Goal: Information Seeking & Learning: Find contact information

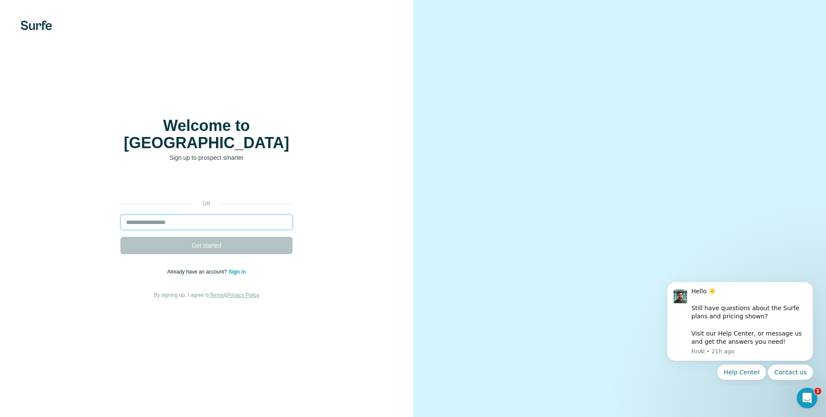
click at [178, 214] on input "email" at bounding box center [207, 221] width 172 height 15
type input "**********"
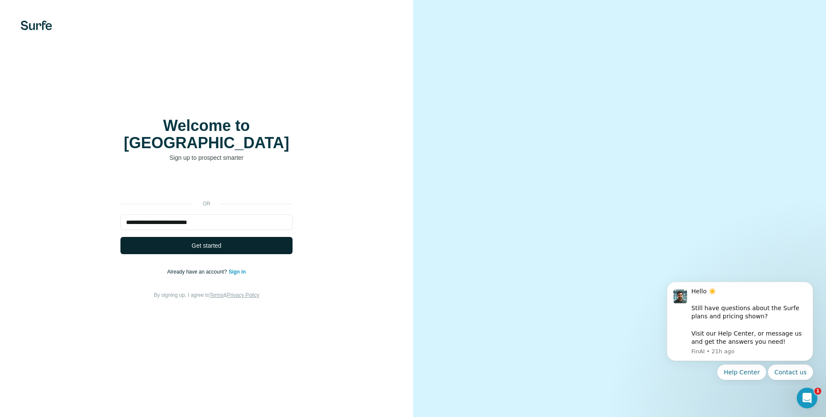
click at [200, 241] on span "Get started" at bounding box center [207, 245] width 30 height 9
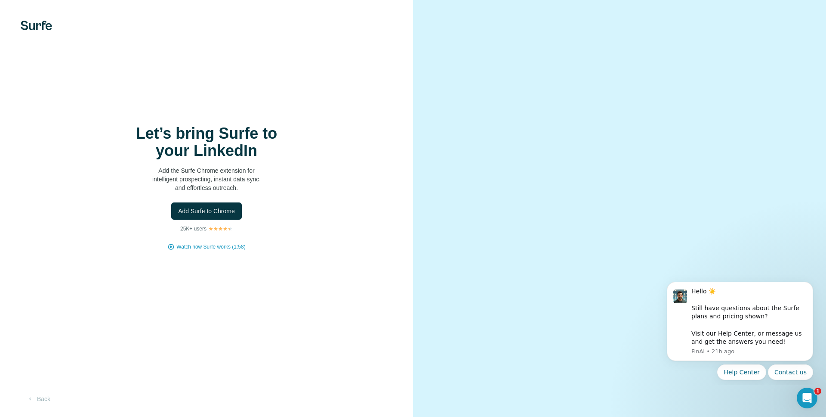
click at [117, 206] on div "Add Surfe to Chrome" at bounding box center [206, 210] width 379 height 17
click at [220, 210] on span "Add Surfe to Chrome" at bounding box center [206, 211] width 57 height 9
drag, startPoint x: 93, startPoint y: 90, endPoint x: 100, endPoint y: 188, distance: 98.3
click at [93, 90] on div "Let’s bring Surfe to your LinkedIn Add the Surfe Chrome extension for intellige…" at bounding box center [206, 208] width 413 height 417
click at [216, 245] on span "Watch how Surfe works (1:58)" at bounding box center [210, 247] width 69 height 8
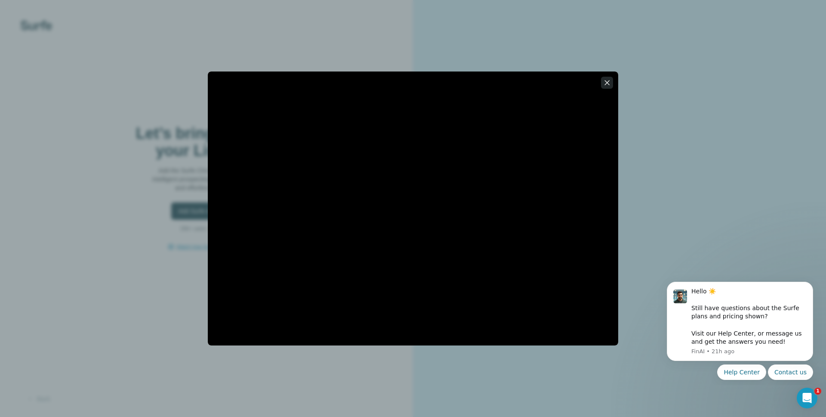
click at [609, 81] on icon "button" at bounding box center [607, 82] width 5 height 5
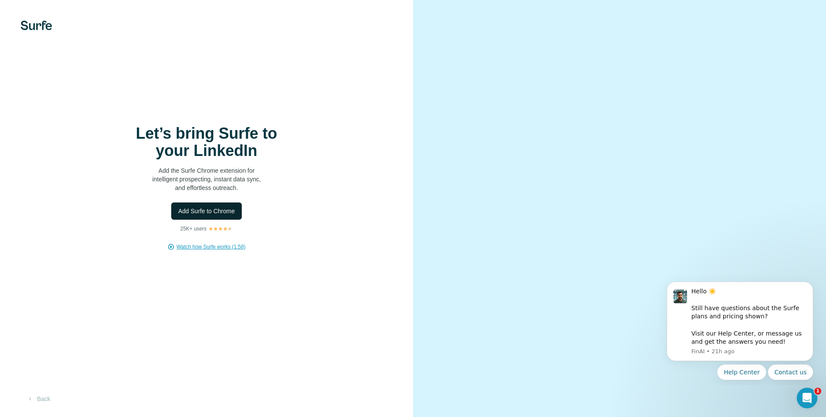
click at [211, 211] on span "Add Surfe to Chrome" at bounding box center [206, 211] width 57 height 9
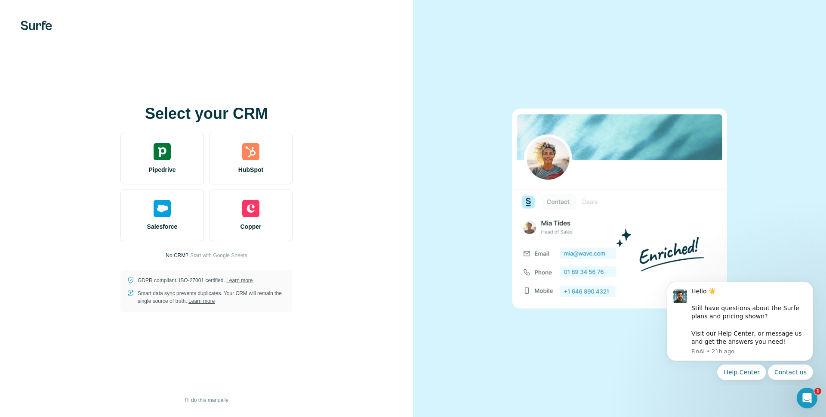
click at [214, 96] on div "Select your CRM Pipedrive HubSpot Salesforce Copper No CRM? Start with Google S…" at bounding box center [206, 208] width 413 height 417
click at [51, 155] on div "Select your CRM Pipedrive HubSpot Salesforce Copper No CRM? Start with Google S…" at bounding box center [206, 208] width 379 height 207
click at [62, 204] on div "Select your CRM Pipedrive HubSpot Salesforce Copper No CRM? Start with Google S…" at bounding box center [206, 208] width 379 height 207
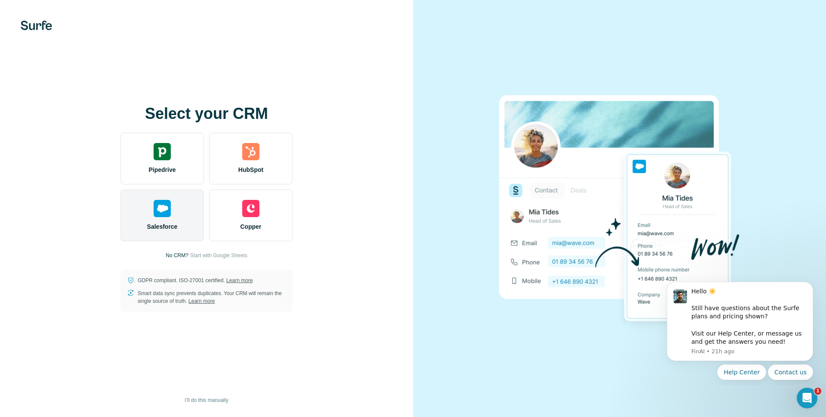
click at [144, 204] on div "Salesforce" at bounding box center [162, 215] width 83 height 52
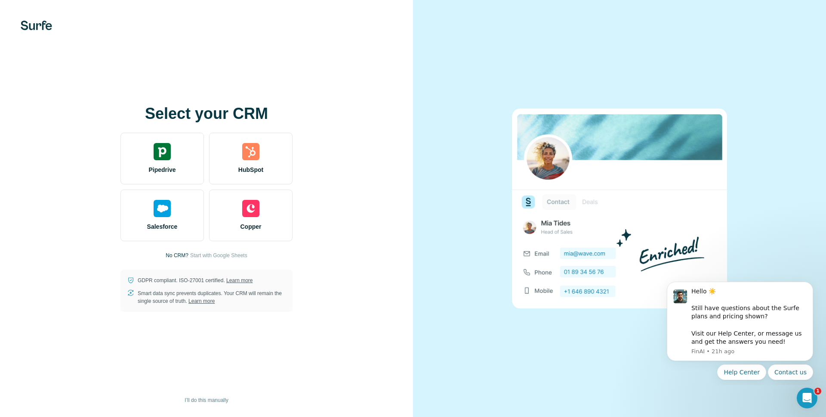
drag, startPoint x: 266, startPoint y: 85, endPoint x: 90, endPoint y: 155, distance: 190.1
click at [266, 86] on div "Select your CRM Pipedrive HubSpot Salesforce Copper No CRM? Start with Google S…" at bounding box center [206, 208] width 413 height 417
click at [211, 399] on span "I’ll do this manually" at bounding box center [206, 400] width 43 height 8
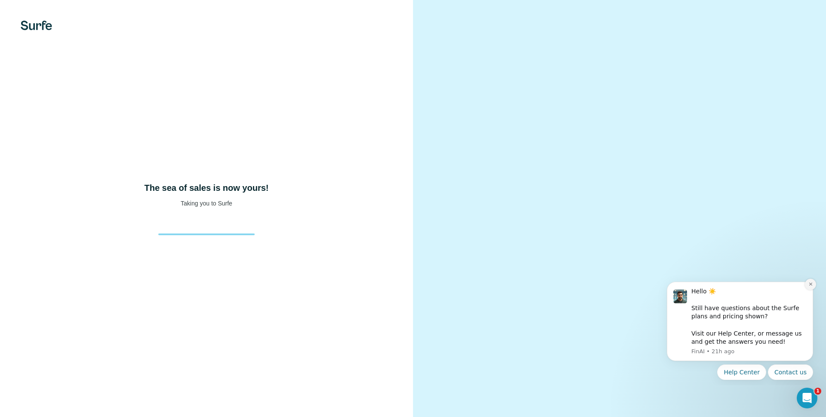
click at [810, 284] on icon "Dismiss notification" at bounding box center [811, 283] width 5 height 5
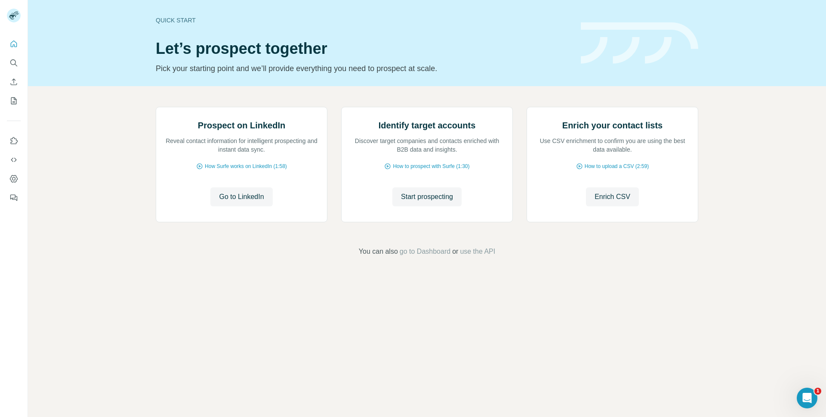
click at [66, 210] on div "Prospect on LinkedIn Reveal contact information for intelligent prospecting and…" at bounding box center [427, 181] width 798 height 191
click at [100, 246] on div "Prospect on LinkedIn Reveal contact information for intelligent prospecting and…" at bounding box center [427, 181] width 798 height 191
click at [16, 46] on icon "Quick start" at bounding box center [14, 43] width 6 height 6
click at [16, 143] on icon "Use Surfe on LinkedIn" at bounding box center [14, 140] width 7 height 7
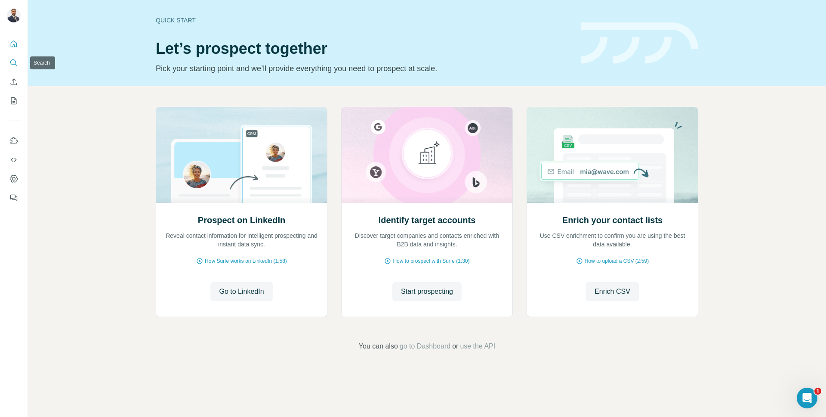
click at [14, 62] on icon "Search" at bounding box center [13, 63] width 9 height 9
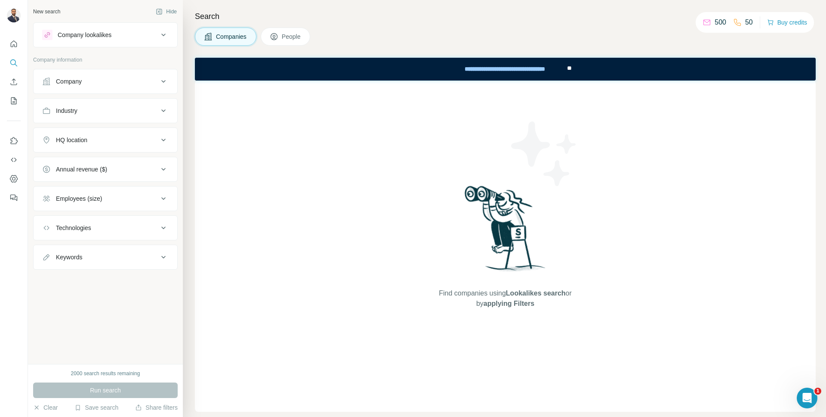
click at [94, 74] on button "Company" at bounding box center [106, 81] width 144 height 21
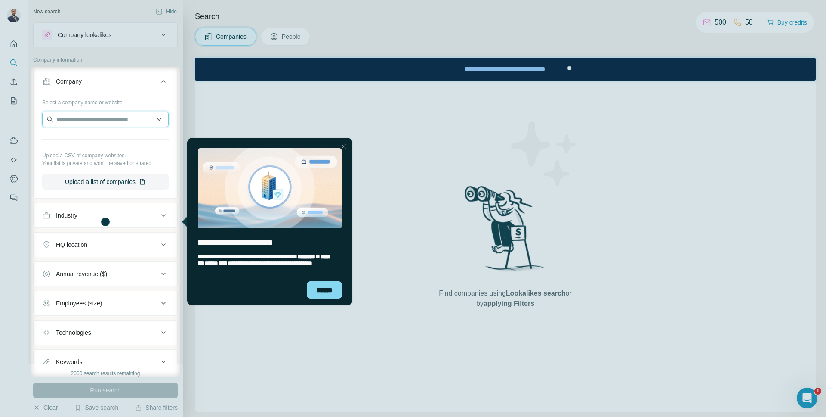
click at [96, 118] on input "text" at bounding box center [105, 118] width 127 height 15
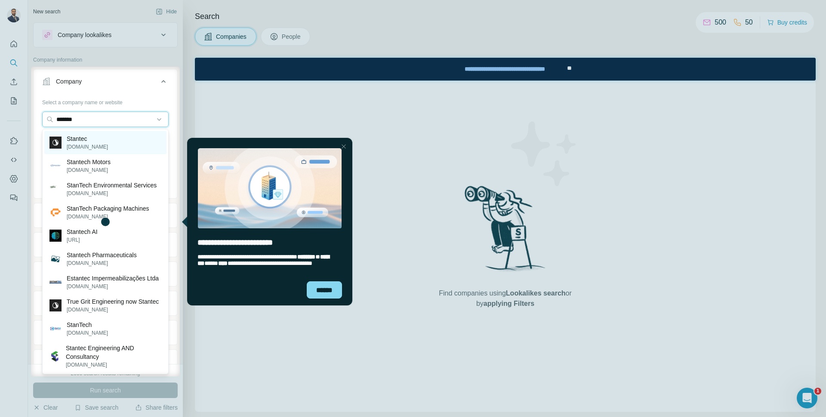
type input "*******"
click at [93, 141] on p "Stantec" at bounding box center [87, 138] width 41 height 9
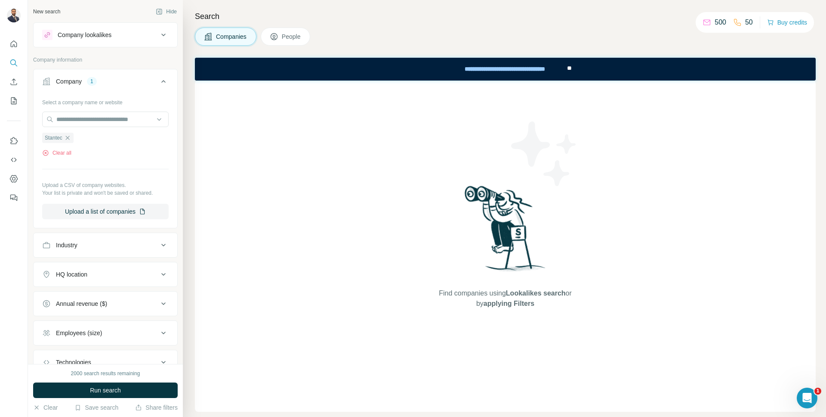
click at [121, 41] on button "Company lookalikes" at bounding box center [106, 35] width 144 height 21
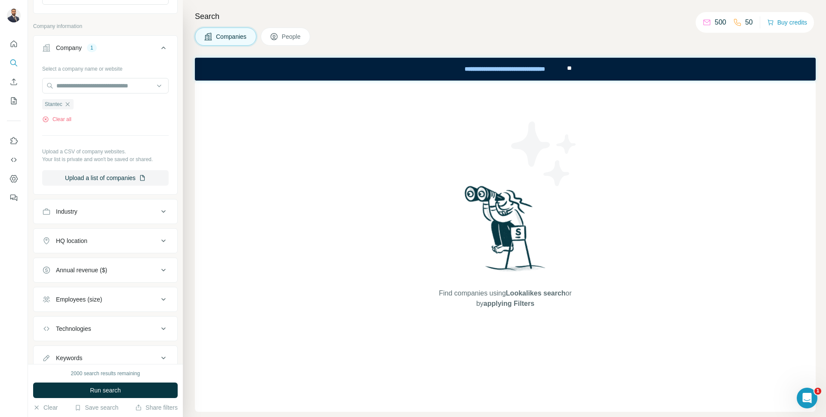
scroll to position [132, 0]
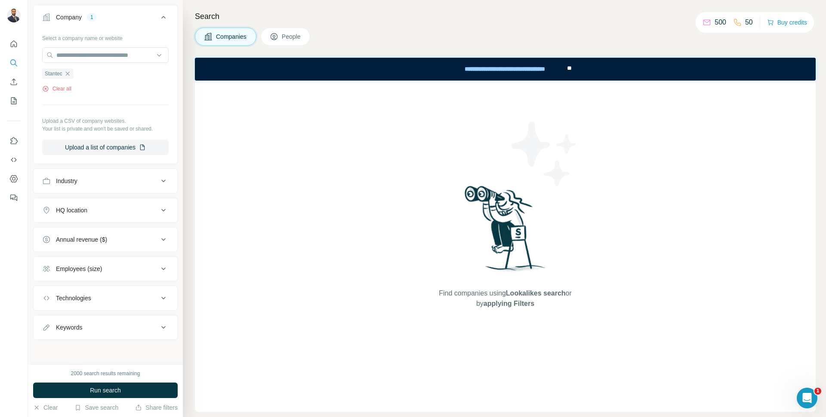
click at [98, 274] on button "Employees (size)" at bounding box center [106, 268] width 144 height 21
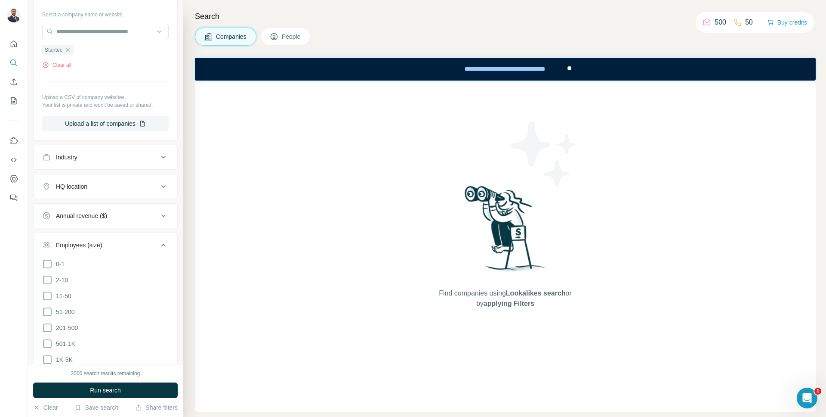
scroll to position [178, 0]
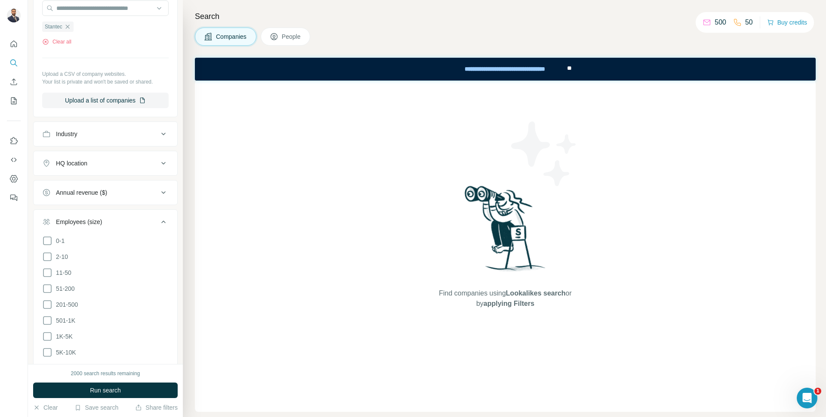
click at [121, 199] on button "Annual revenue ($)" at bounding box center [106, 192] width 144 height 21
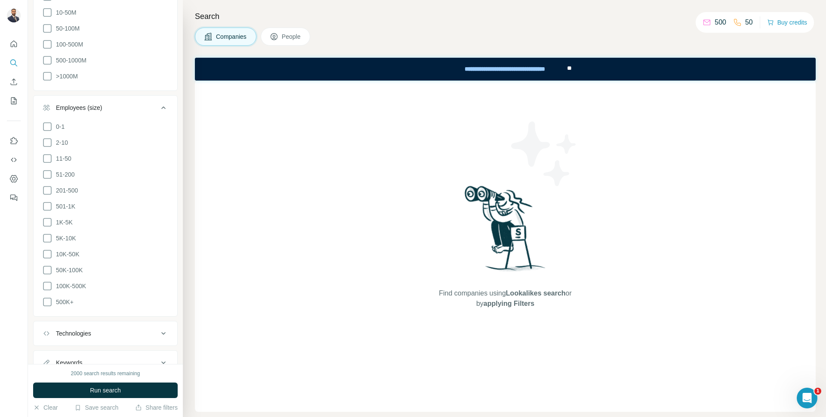
scroll to position [436, 0]
click at [98, 331] on div "Keywords" at bounding box center [100, 335] width 116 height 9
click at [100, 303] on button "Technologies" at bounding box center [106, 305] width 144 height 21
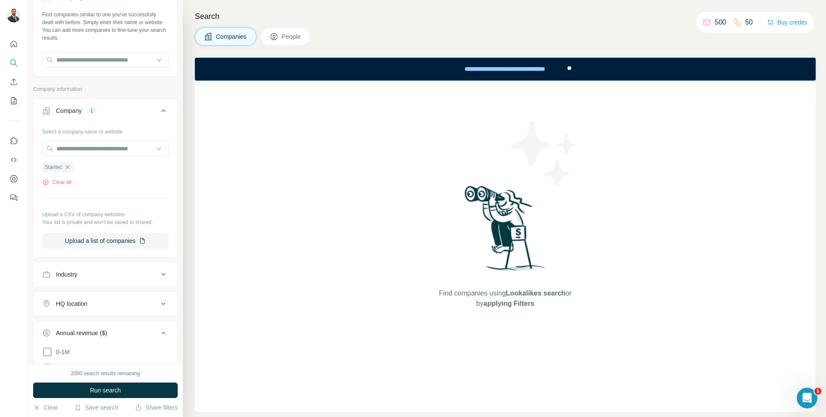
scroll to position [0, 0]
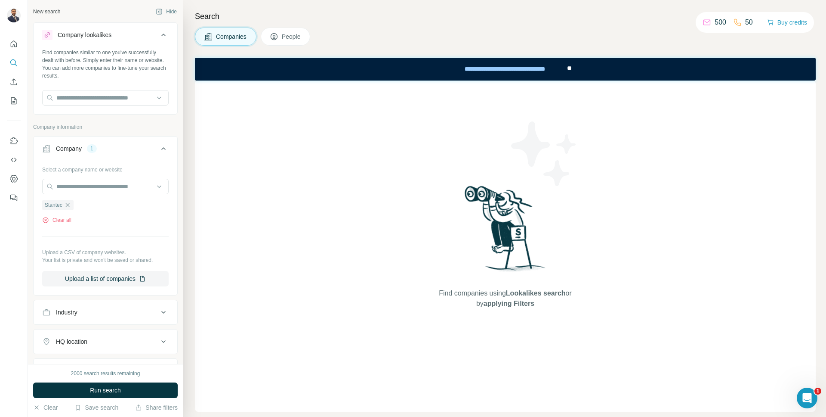
click at [294, 38] on span "People" at bounding box center [292, 36] width 20 height 9
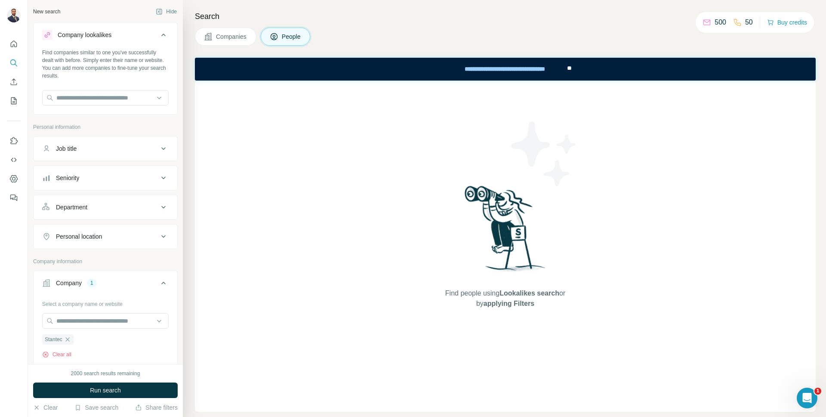
click at [87, 185] on button "Seniority" at bounding box center [106, 177] width 144 height 21
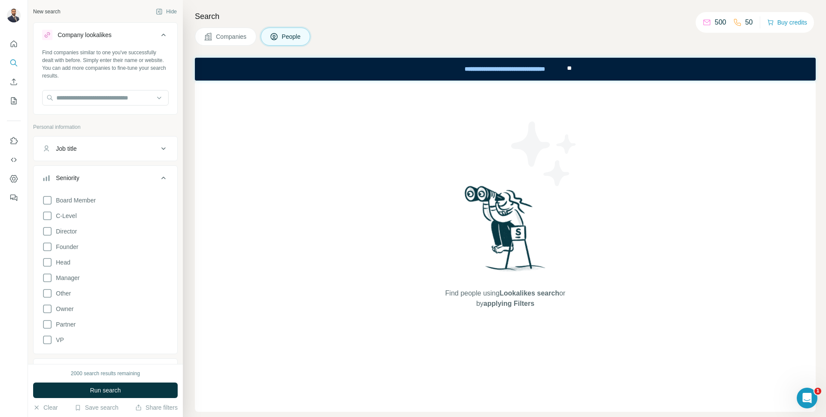
drag, startPoint x: 49, startPoint y: 328, endPoint x: 48, endPoint y: 334, distance: 6.1
click at [49, 328] on icon at bounding box center [47, 324] width 10 height 10
click at [50, 200] on icon at bounding box center [47, 200] width 10 height 10
drag, startPoint x: 50, startPoint y: 217, endPoint x: 49, endPoint y: 229, distance: 12.1
click at [50, 217] on icon at bounding box center [47, 215] width 10 height 10
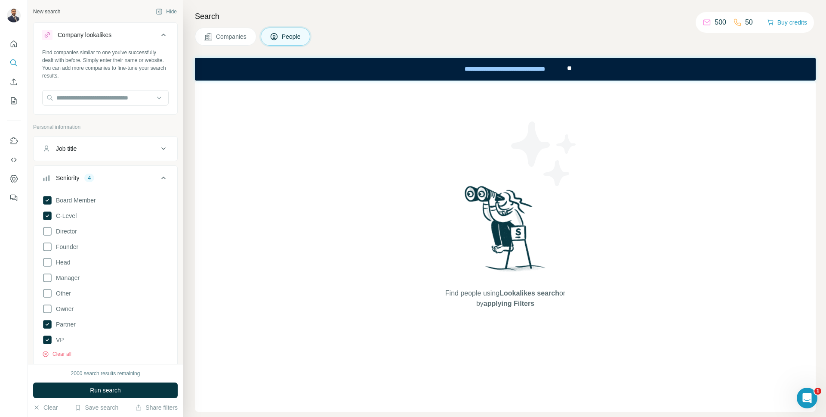
drag, startPoint x: 50, startPoint y: 229, endPoint x: 52, endPoint y: 239, distance: 9.6
click at [50, 230] on icon at bounding box center [47, 231] width 10 height 10
click at [53, 246] on span "Founder" at bounding box center [66, 246] width 26 height 9
drag, startPoint x: 43, startPoint y: 282, endPoint x: 48, endPoint y: 280, distance: 5.2
click at [44, 283] on div "Board Member C-Level Director Founder Head Manager Other Owner Partner VP Clear…" at bounding box center [105, 275] width 127 height 166
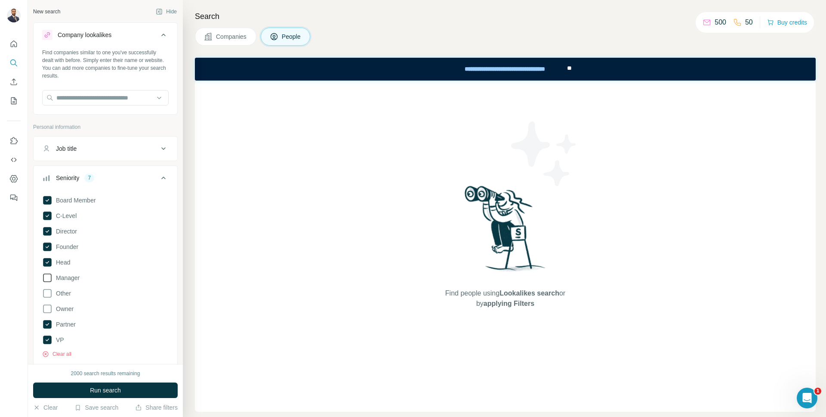
click at [49, 280] on icon at bounding box center [47, 277] width 10 height 10
drag, startPoint x: 46, startPoint y: 294, endPoint x: 46, endPoint y: 307, distance: 13.3
click at [46, 294] on icon at bounding box center [47, 293] width 10 height 10
drag, startPoint x: 48, startPoint y: 309, endPoint x: 53, endPoint y: 304, distance: 6.7
click at [48, 309] on icon at bounding box center [47, 308] width 10 height 10
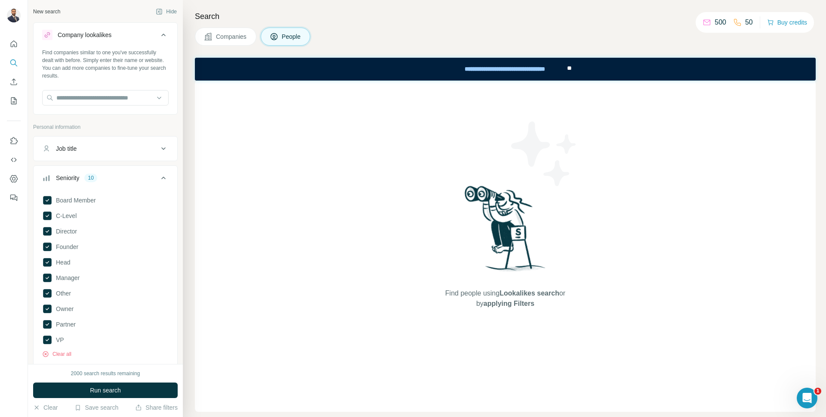
click at [254, 234] on div "Find people using Lookalikes search or by applying Filters" at bounding box center [505, 245] width 621 height 331
click at [101, 388] on span "Run search" at bounding box center [105, 390] width 31 height 9
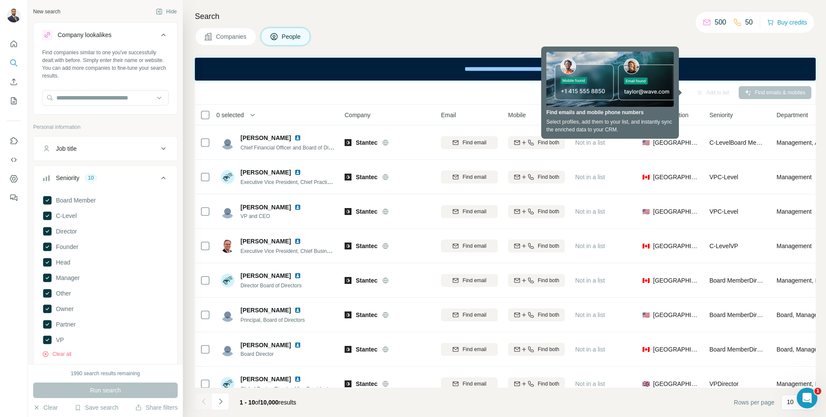
click at [121, 174] on div "Seniority 10" at bounding box center [100, 177] width 116 height 9
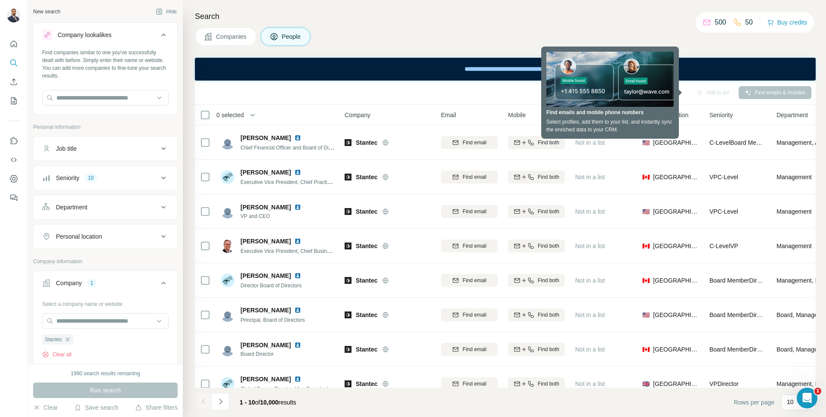
click at [110, 176] on div "Seniority 10" at bounding box center [100, 177] width 116 height 9
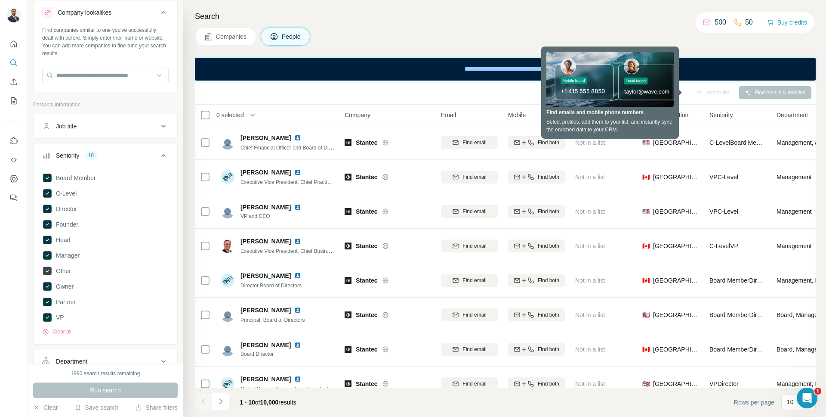
scroll to position [22, 0]
drag, startPoint x: 49, startPoint y: 271, endPoint x: 48, endPoint y: 281, distance: 9.5
click at [49, 271] on icon at bounding box center [47, 270] width 9 height 9
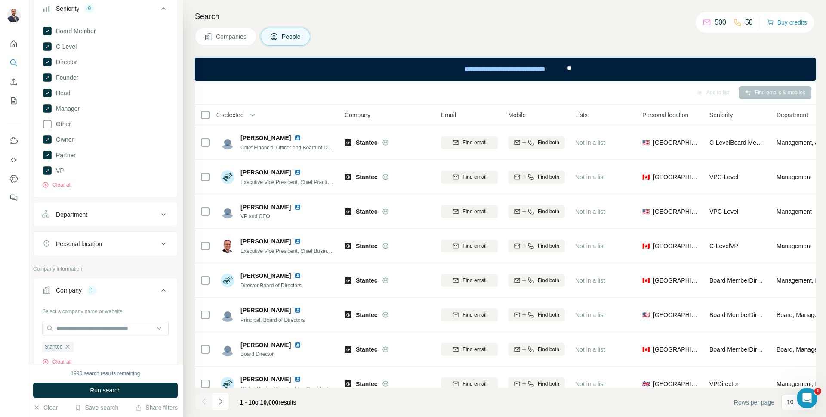
scroll to position [174, 0]
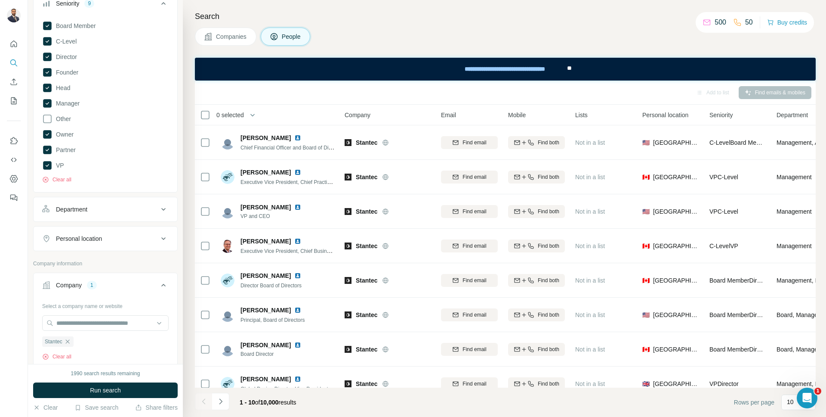
click at [113, 207] on div "Department" at bounding box center [100, 209] width 116 height 9
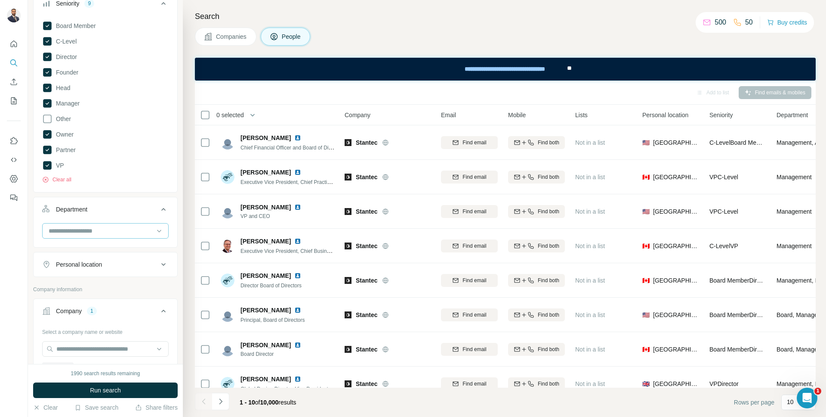
click at [105, 230] on input at bounding box center [101, 230] width 106 height 9
click at [89, 297] on p "Customer Relations" at bounding box center [75, 296] width 53 height 9
click at [103, 231] on input at bounding box center [101, 230] width 106 height 9
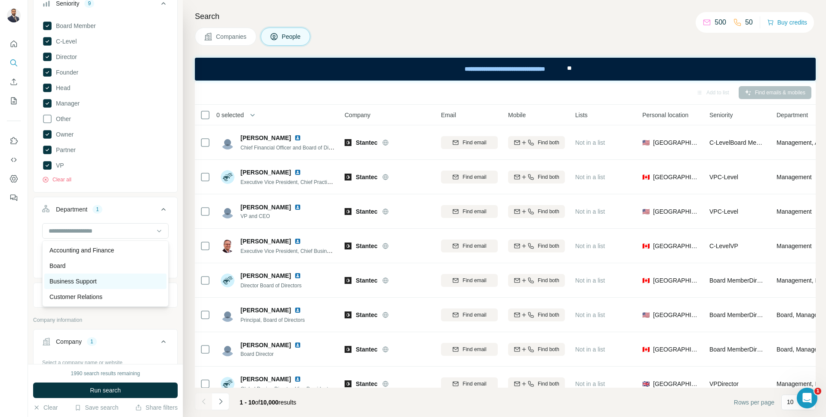
click at [92, 284] on p "Business Support" at bounding box center [72, 281] width 47 height 9
click at [90, 231] on input at bounding box center [101, 230] width 106 height 9
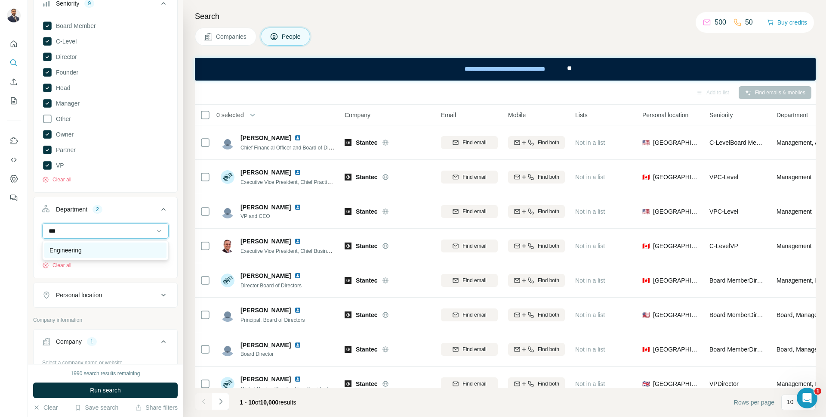
type input "***"
click at [87, 255] on div "Engineering" at bounding box center [105, 249] width 122 height 15
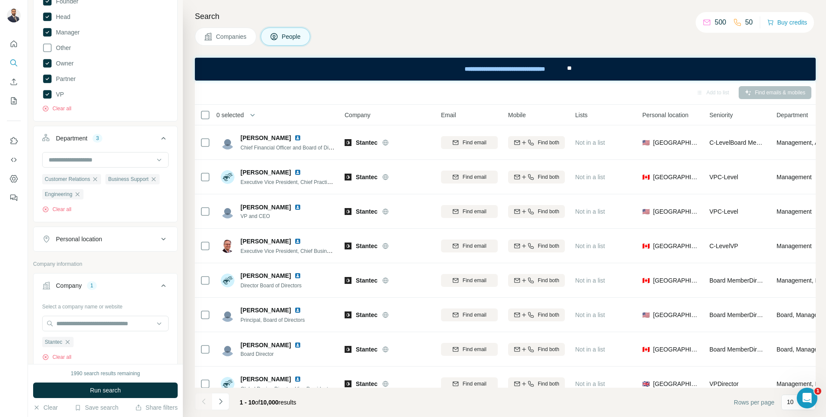
scroll to position [263, 0]
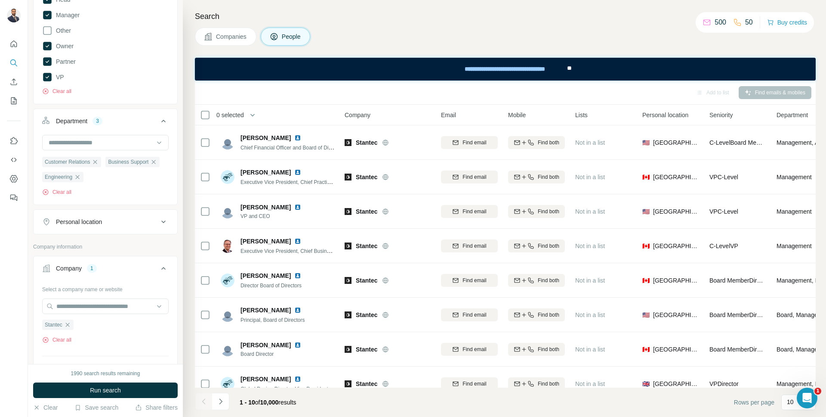
click at [98, 224] on div "Personal location" at bounding box center [79, 221] width 46 height 9
click at [90, 240] on input "text" at bounding box center [105, 242] width 127 height 15
type input "******"
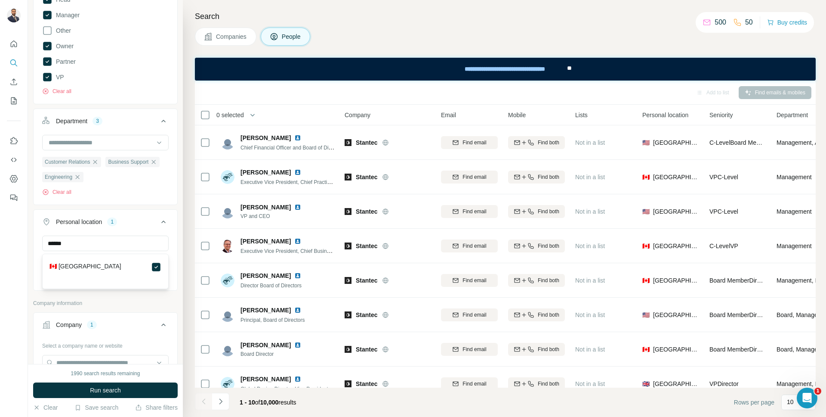
click at [179, 246] on div "New search Hide Company lookalikes Find companies similar to one you've success…" at bounding box center [105, 182] width 155 height 364
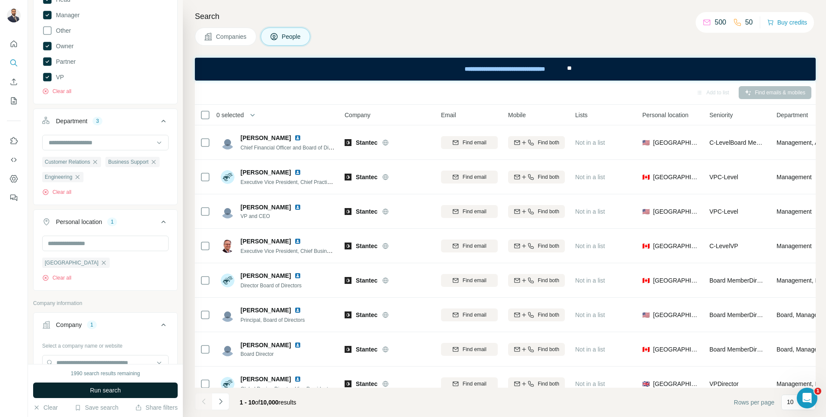
click at [114, 394] on span "Run search" at bounding box center [105, 390] width 31 height 9
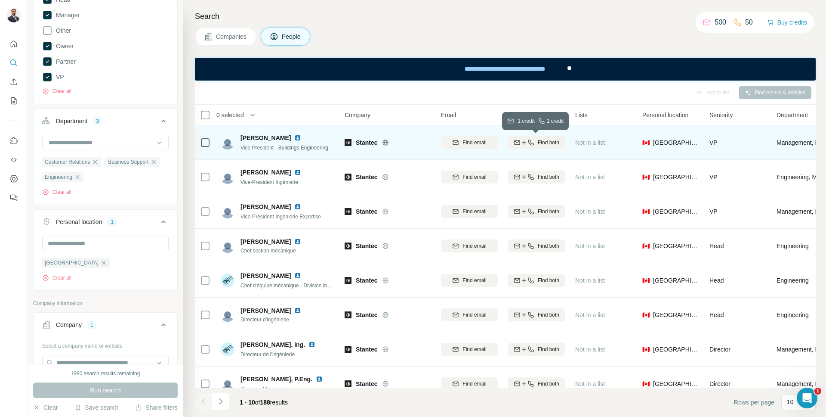
click at [539, 140] on span "Find both" at bounding box center [549, 143] width 22 height 8
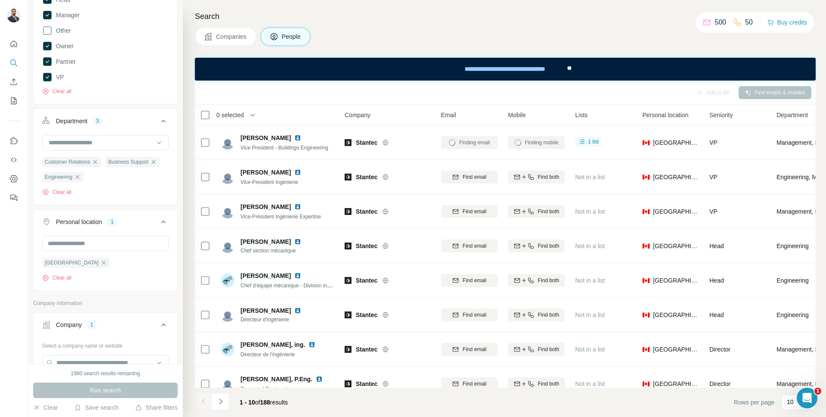
click at [342, 29] on div "Companies People" at bounding box center [505, 37] width 621 height 18
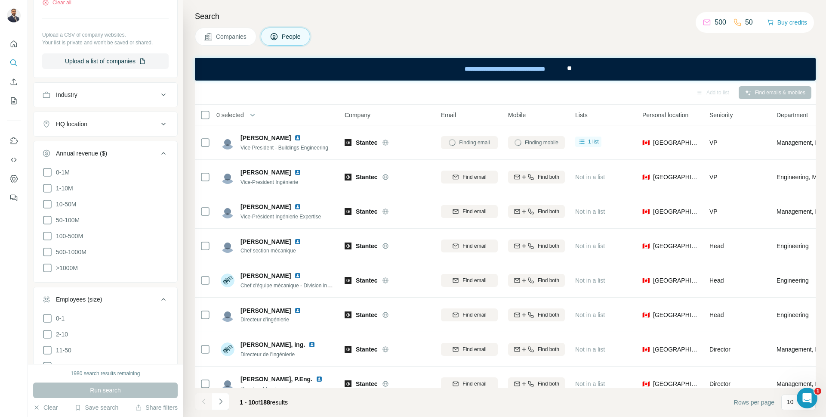
scroll to position [680, 0]
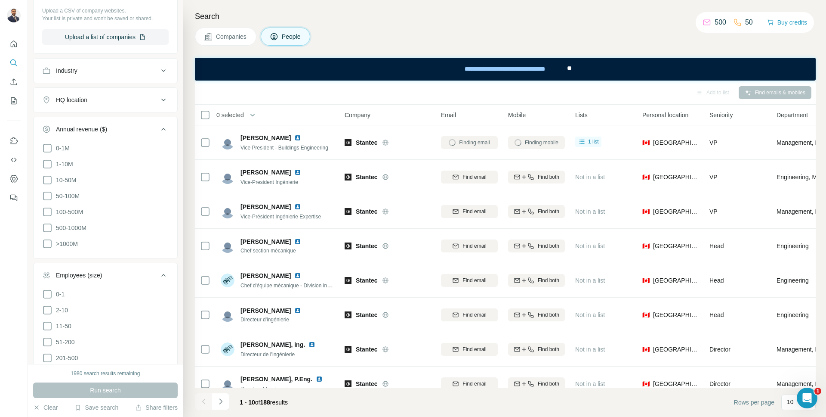
click at [92, 102] on div "HQ location" at bounding box center [100, 100] width 116 height 9
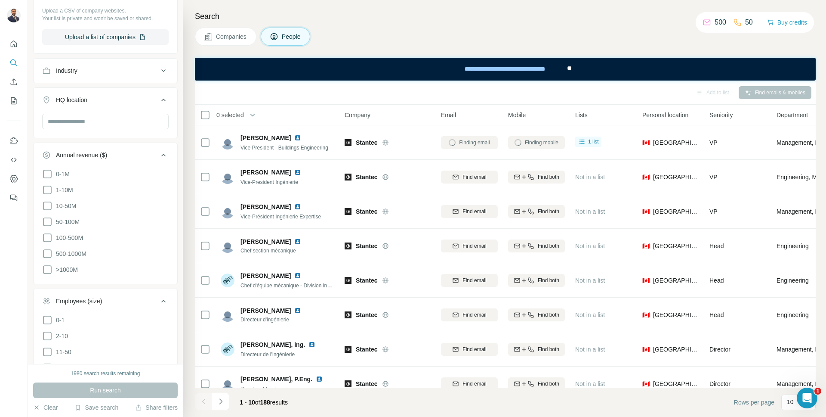
click at [84, 156] on div "Annual revenue ($)" at bounding box center [81, 155] width 51 height 9
click at [77, 187] on div "Employees (size)" at bounding box center [79, 184] width 46 height 9
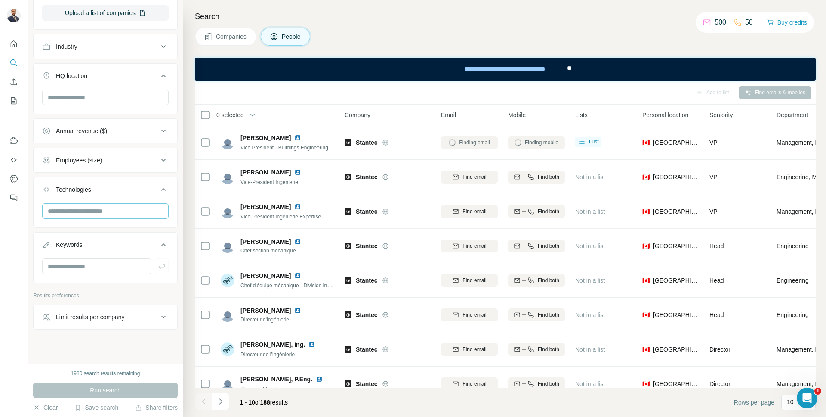
scroll to position [711, 0]
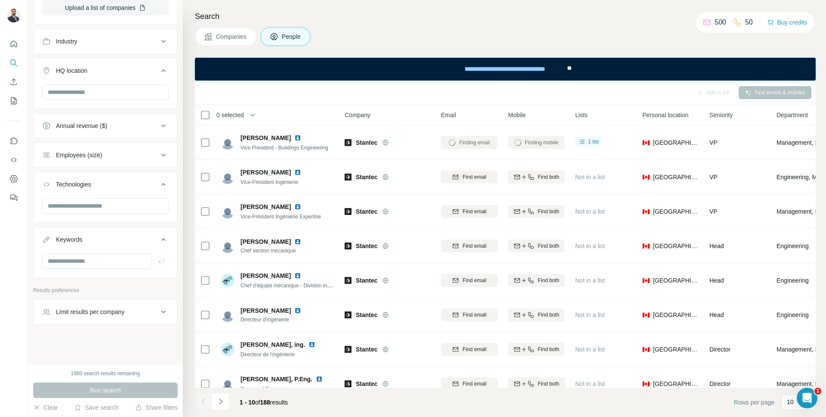
click at [129, 318] on button "Limit results per company" at bounding box center [106, 311] width 144 height 21
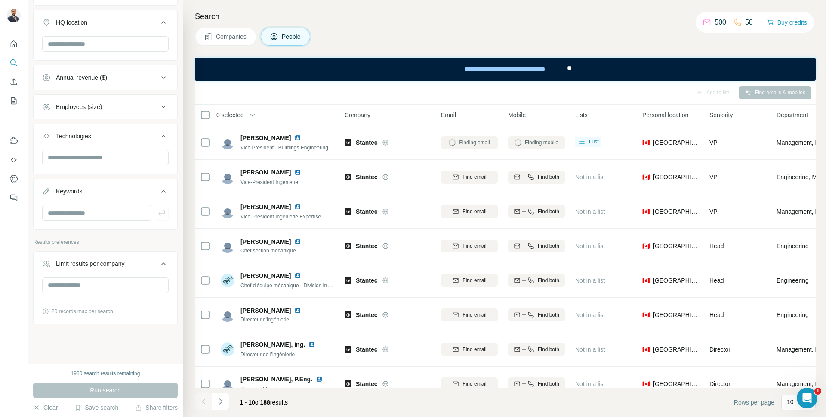
click at [117, 262] on div "Limit results per company" at bounding box center [90, 263] width 69 height 9
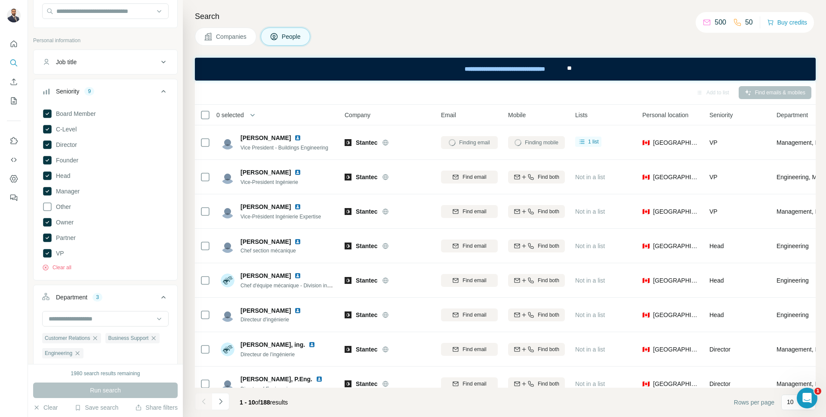
scroll to position [0, 0]
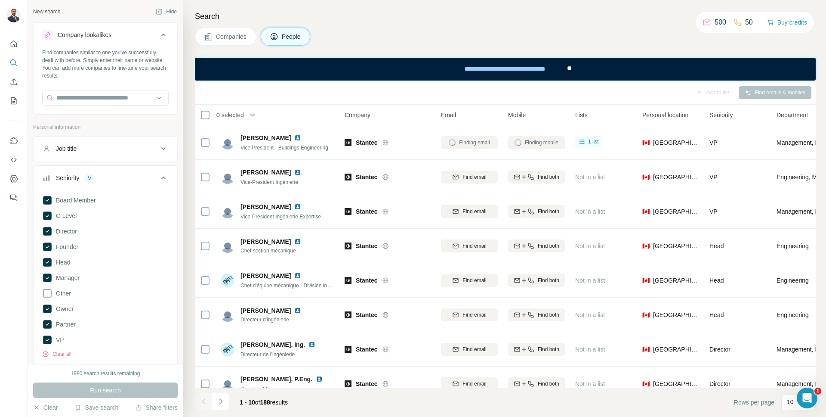
click at [492, 28] on div "Companies People" at bounding box center [505, 37] width 621 height 18
click at [360, 30] on div "Companies People" at bounding box center [505, 37] width 621 height 18
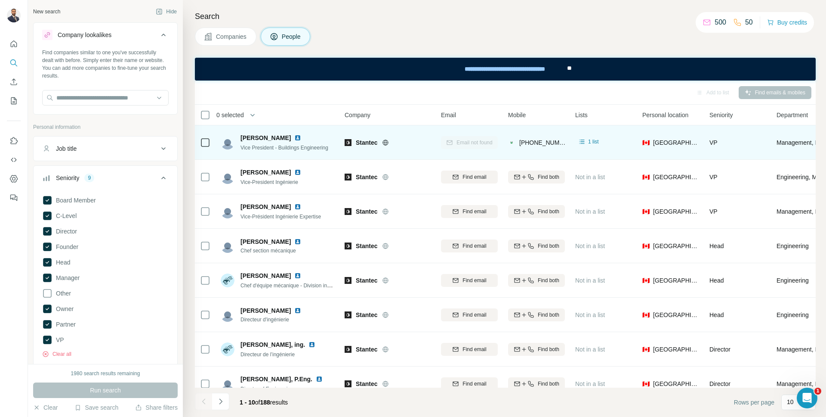
click at [460, 145] on div "Email not found" at bounding box center [469, 142] width 57 height 24
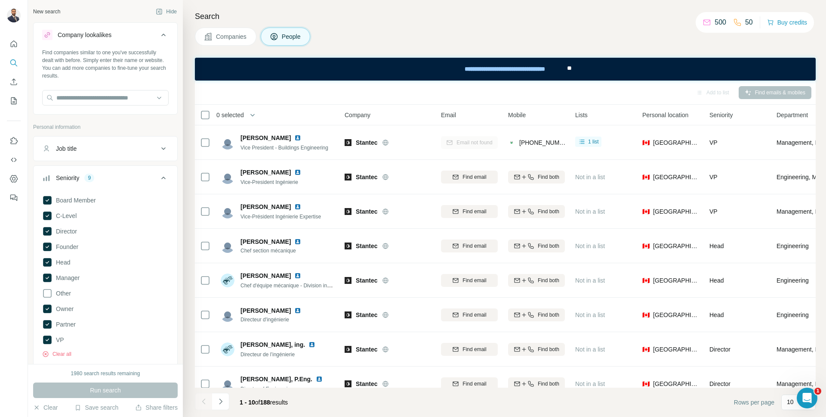
click at [443, 40] on div "Companies People" at bounding box center [505, 37] width 621 height 18
click at [745, 22] on p "50" at bounding box center [749, 22] width 8 height 10
click at [745, 23] on p "50" at bounding box center [749, 22] width 8 height 10
click at [617, 26] on div "Search Companies People Add to list Find emails & mobiles 0 selected People Com…" at bounding box center [504, 208] width 643 height 417
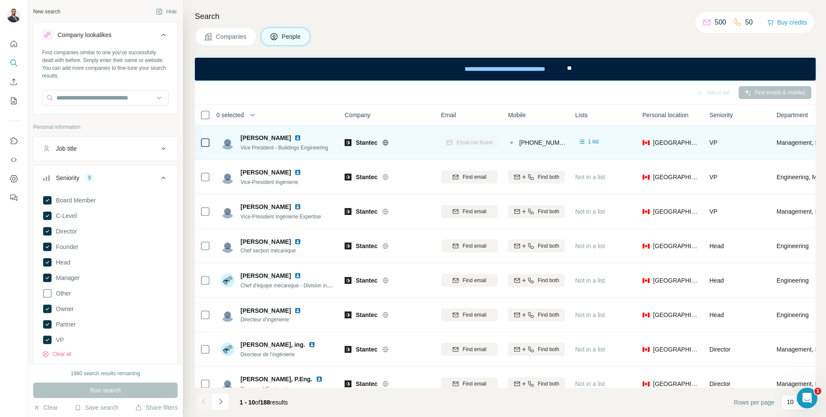
click at [263, 139] on span "[PERSON_NAME]" at bounding box center [266, 137] width 50 height 9
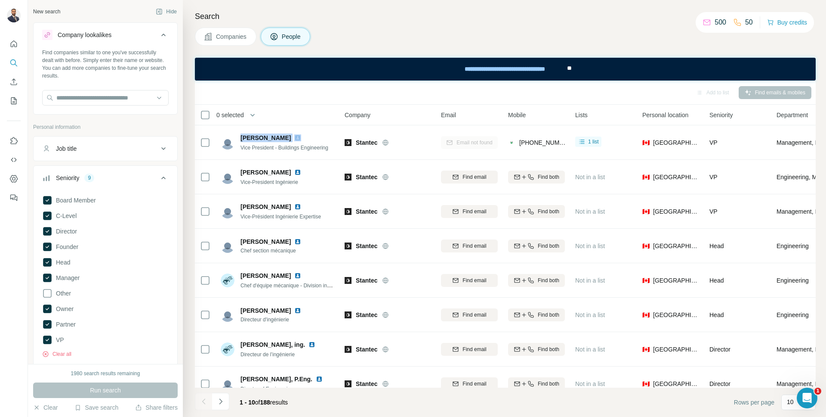
copy span "[PERSON_NAME]"
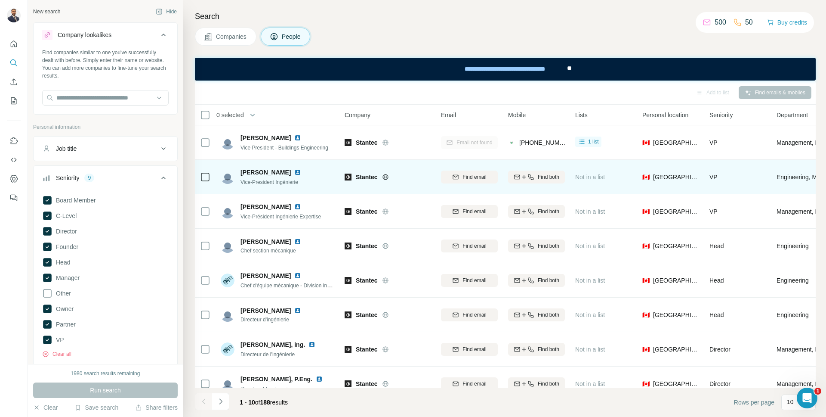
click at [271, 173] on span "[PERSON_NAME]" at bounding box center [266, 172] width 50 height 9
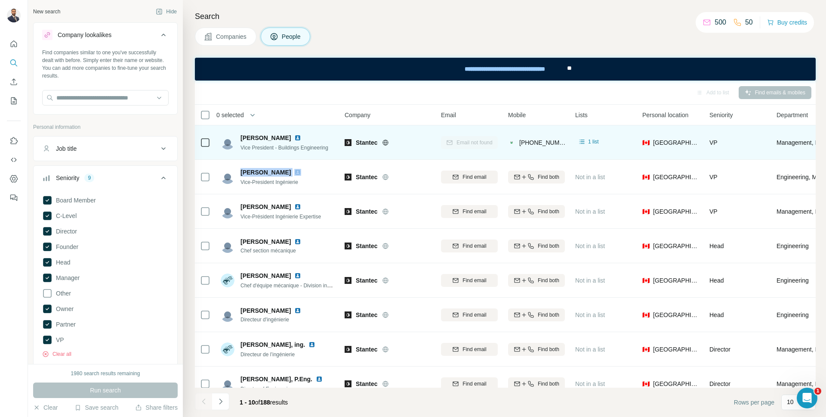
copy span "[PERSON_NAME]"
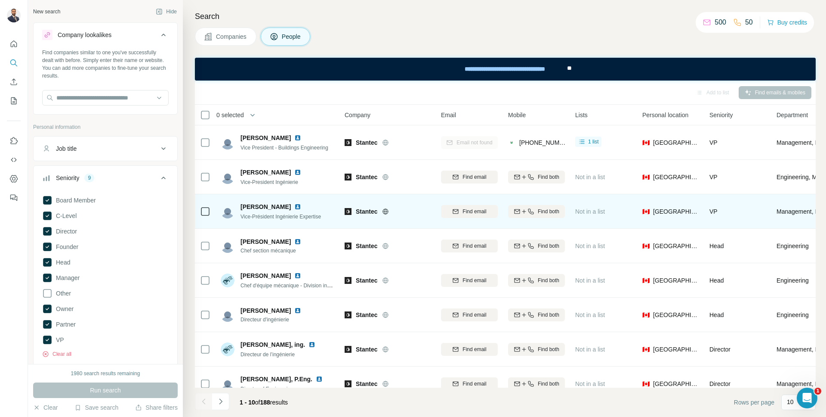
click at [269, 209] on span "[PERSON_NAME]" at bounding box center [266, 206] width 50 height 9
copy span "[PERSON_NAME]"
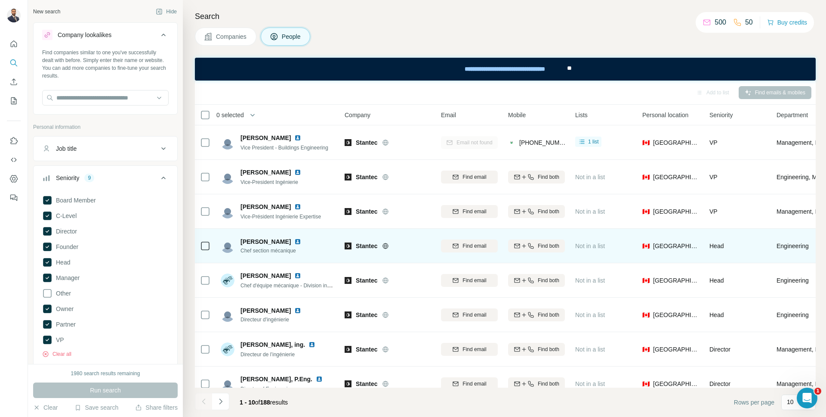
click at [336, 241] on td "[PERSON_NAME] Chef section mécanique" at bounding box center [278, 246] width 125 height 34
click at [273, 240] on span "[PERSON_NAME]" at bounding box center [266, 241] width 50 height 9
copy span "[PERSON_NAME]"
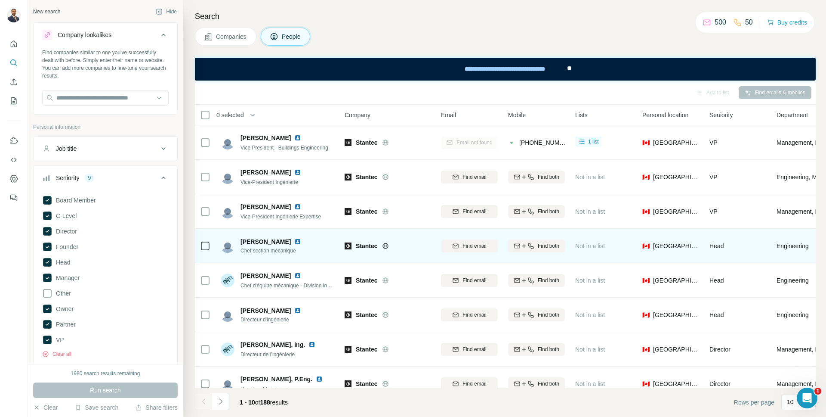
click at [345, 238] on div "Stantec" at bounding box center [388, 246] width 86 height 24
click at [551, 244] on span "Find both" at bounding box center [549, 246] width 22 height 8
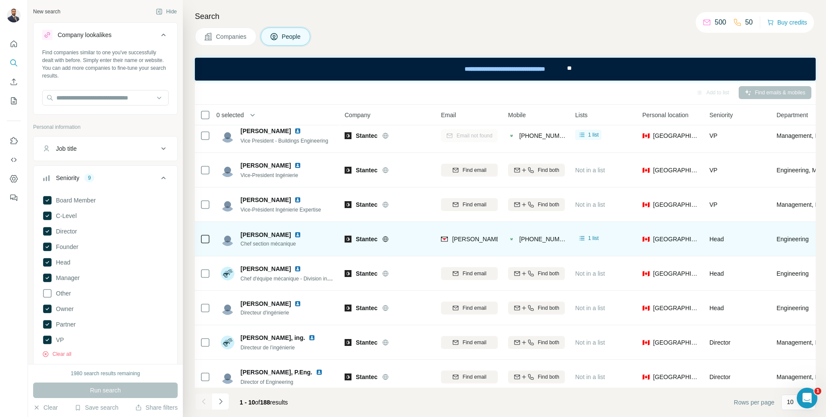
scroll to position [4, 0]
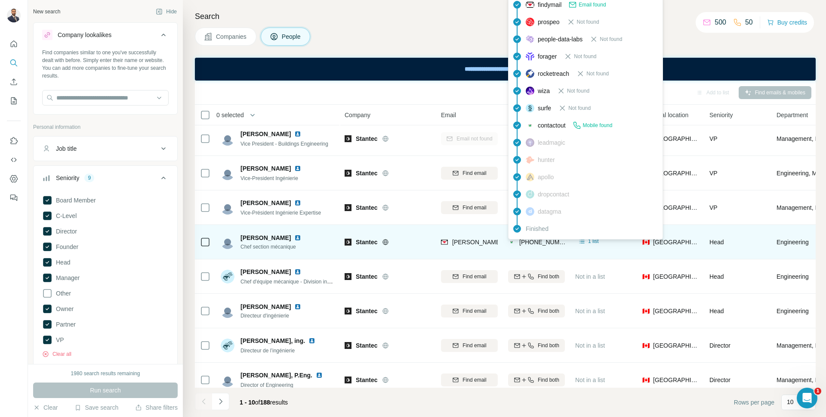
click at [544, 242] on span "[PHONE_NUMBER]" at bounding box center [546, 241] width 54 height 7
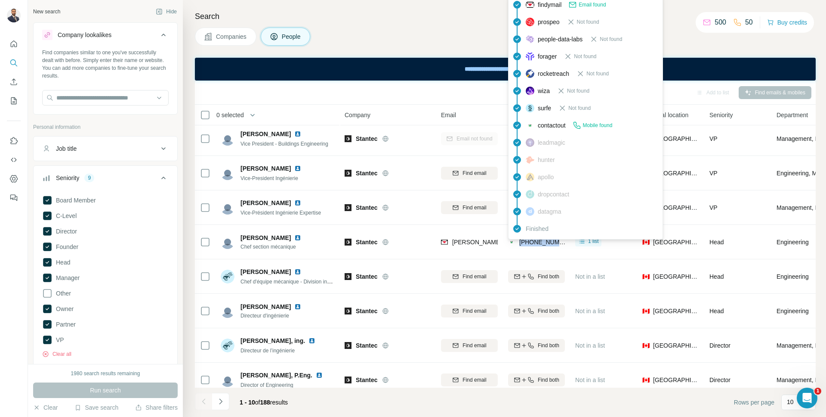
copy tr "[PHONE_NUMBER]"
click at [476, 17] on h4 "Search" at bounding box center [505, 16] width 621 height 12
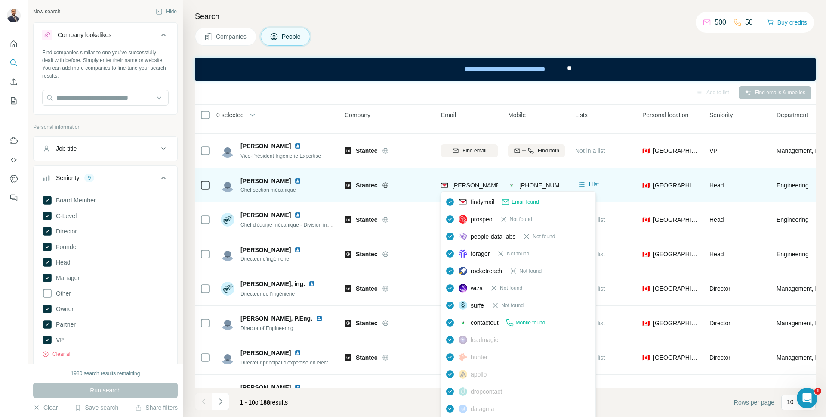
scroll to position [82, 0]
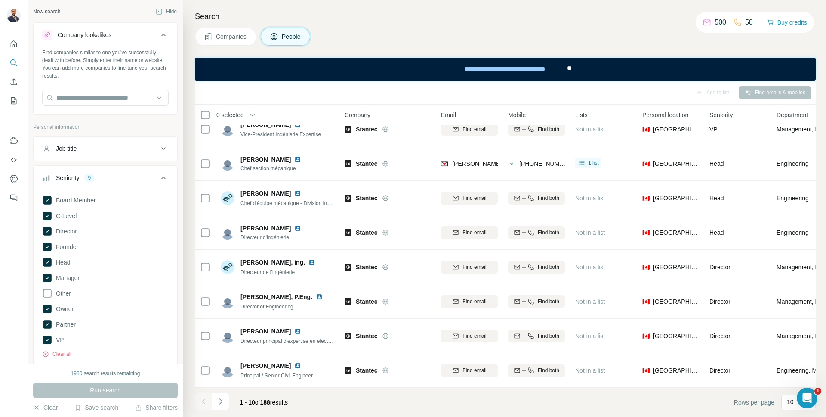
click at [270, 402] on span "188" at bounding box center [265, 402] width 10 height 7
drag, startPoint x: 406, startPoint y: 22, endPoint x: 401, endPoint y: 16, distance: 8.3
click at [406, 22] on div "Search Companies People Add to list Find emails & mobiles 0 selected People Com…" at bounding box center [504, 208] width 643 height 417
click at [529, 43] on div "Companies People" at bounding box center [505, 37] width 621 height 18
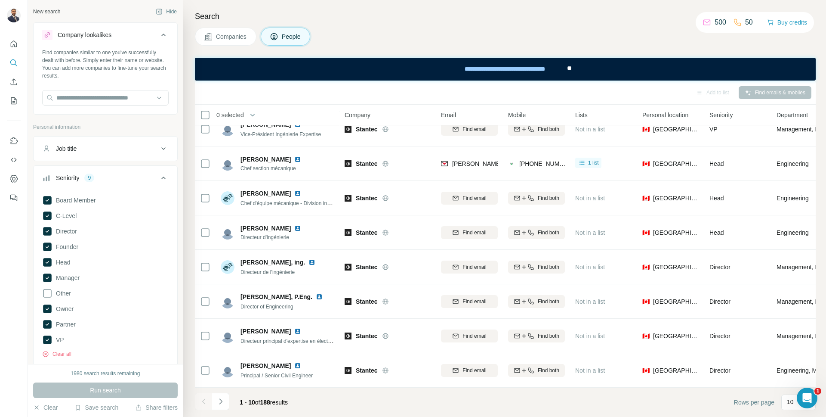
click at [384, 19] on h4 "Search" at bounding box center [505, 16] width 621 height 12
